Goal: Task Accomplishment & Management: Manage account settings

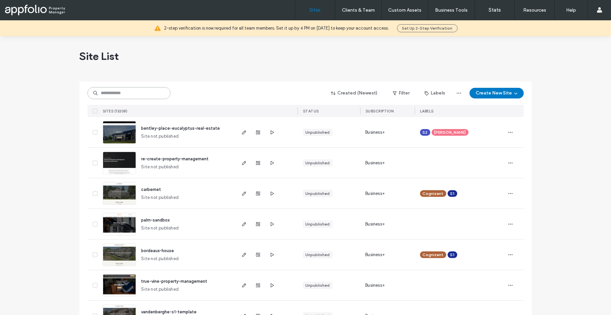
click at [137, 99] on div "Created (Newest) Filter Labels Create New Site" at bounding box center [305, 93] width 436 height 13
click at [137, 99] on input at bounding box center [128, 93] width 83 height 12
paste input "**********"
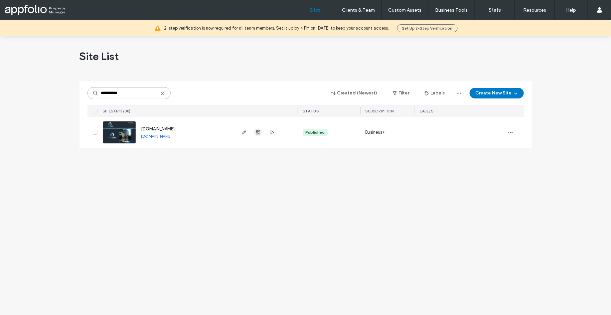
type input "**********"
click at [261, 134] on span "button" at bounding box center [258, 132] width 8 height 8
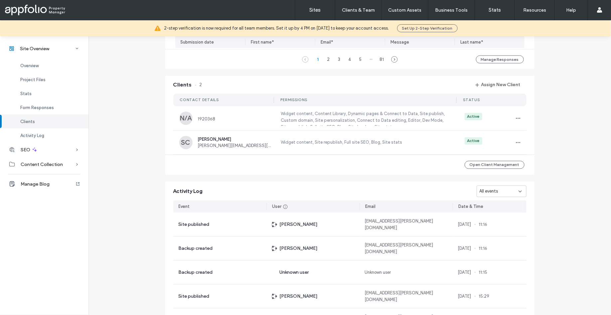
scroll to position [586, 0]
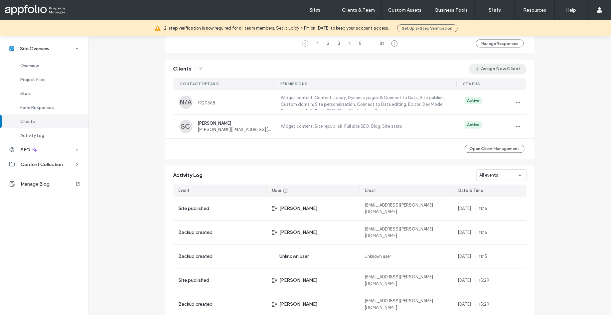
click at [488, 66] on button "Assign New Client" at bounding box center [497, 69] width 57 height 11
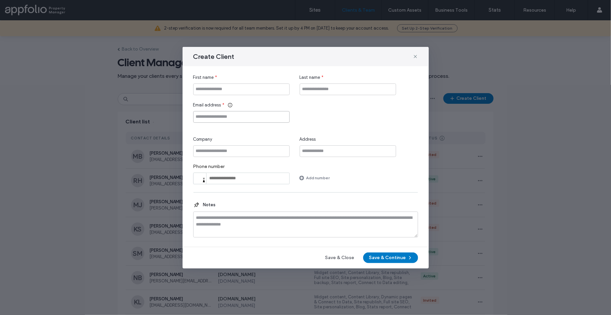
click at [229, 116] on input "Email address" at bounding box center [241, 117] width 96 height 12
paste input "**********"
type input "**********"
click at [221, 90] on input "First name" at bounding box center [241, 89] width 96 height 12
type input "*****"
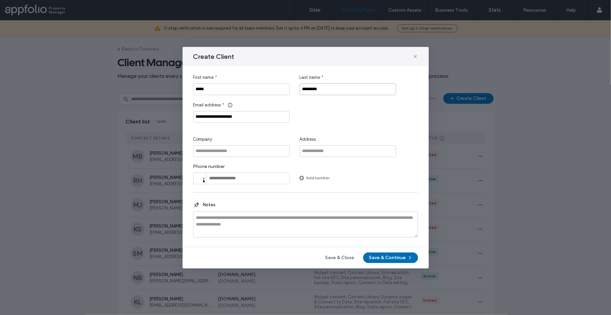
type input "*********"
click at [380, 252] on button "Save & Continue" at bounding box center [390, 257] width 55 height 11
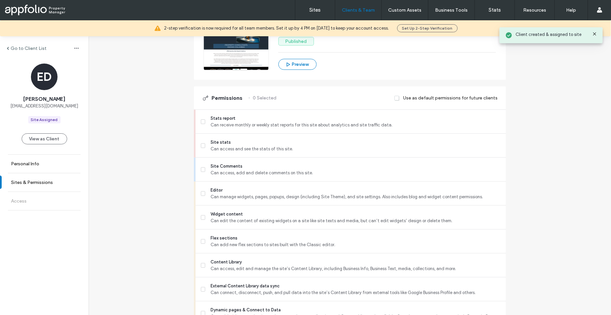
scroll to position [121, 0]
click at [231, 123] on span "Can receive monthly or weekly stat reports for this site about analytics and si…" at bounding box center [355, 124] width 290 height 7
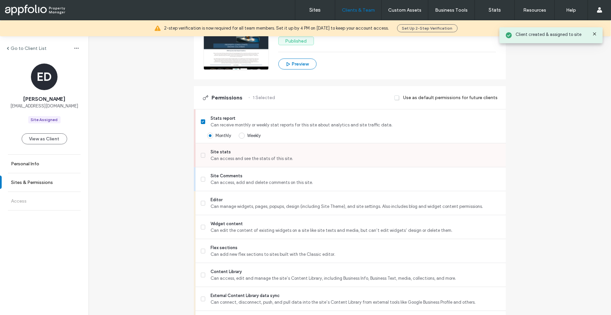
click at [229, 151] on span "Site stats" at bounding box center [355, 152] width 290 height 7
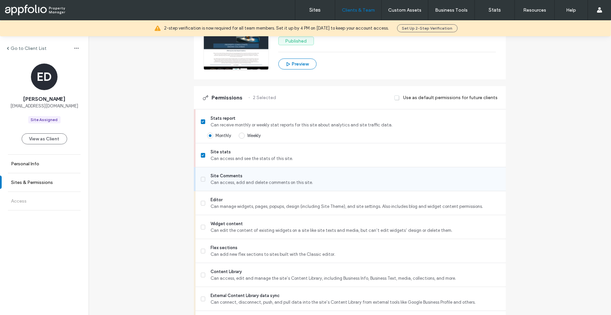
click at [224, 182] on span "Can access, add and delete comments on this site." at bounding box center [355, 182] width 290 height 7
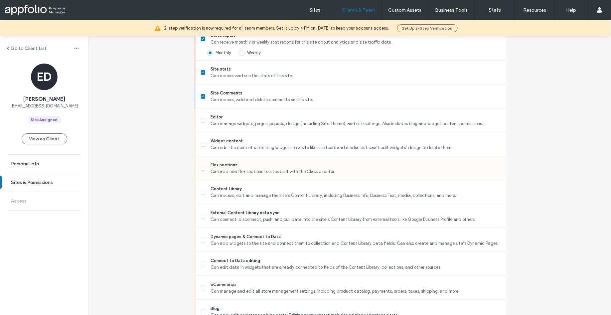
scroll to position [214, 0]
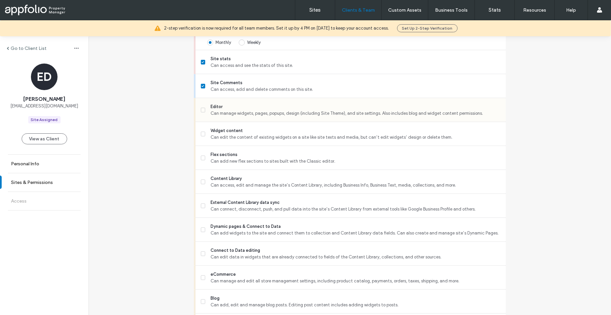
click at [216, 108] on span "Editor" at bounding box center [355, 106] width 290 height 7
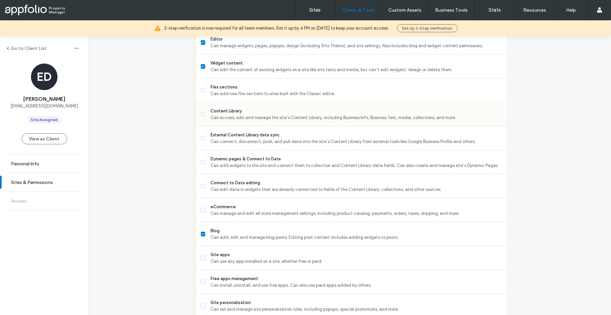
click at [226, 112] on span "Content Library" at bounding box center [355, 111] width 290 height 7
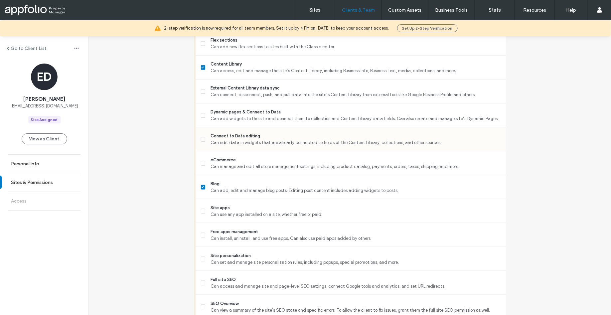
scroll to position [329, 0]
click at [254, 141] on span "Can edit data in widgets that are already connected to fields of the Content Li…" at bounding box center [355, 141] width 290 height 7
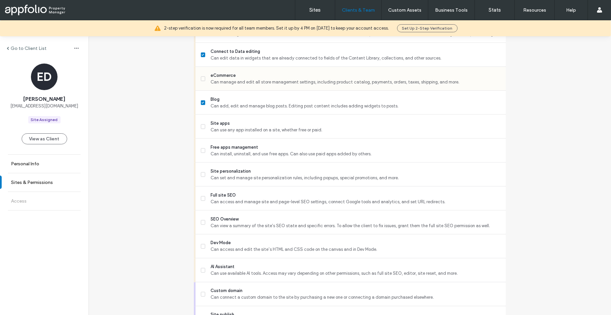
scroll to position [415, 0]
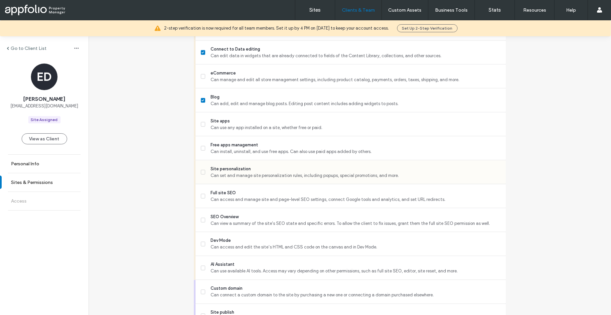
click at [238, 169] on span "Site personalization" at bounding box center [355, 169] width 290 height 7
click at [238, 191] on span "Full site SEO" at bounding box center [355, 193] width 290 height 7
click at [232, 218] on span "SEO Overview" at bounding box center [355, 216] width 290 height 7
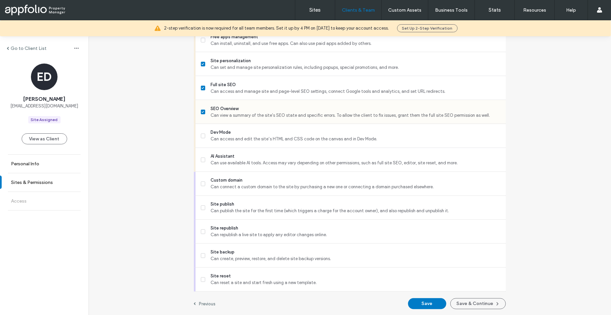
scroll to position [523, 0]
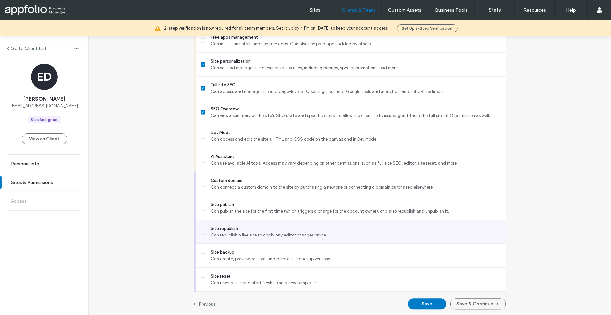
click at [232, 229] on span "Site republish" at bounding box center [355, 228] width 290 height 7
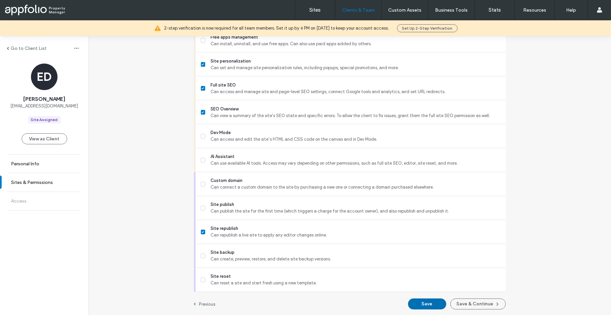
click at [420, 252] on button "Save" at bounding box center [427, 304] width 38 height 11
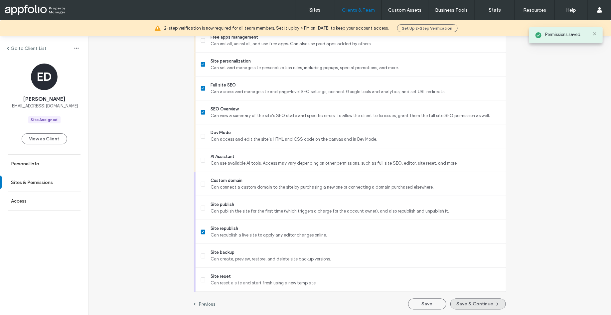
click at [478, 252] on button "Save & Continue" at bounding box center [478, 304] width 56 height 11
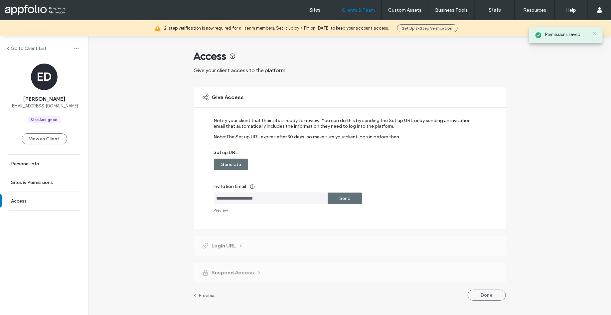
click at [344, 199] on label "Send" at bounding box center [344, 198] width 11 height 12
